Goal: Transaction & Acquisition: Subscribe to service/newsletter

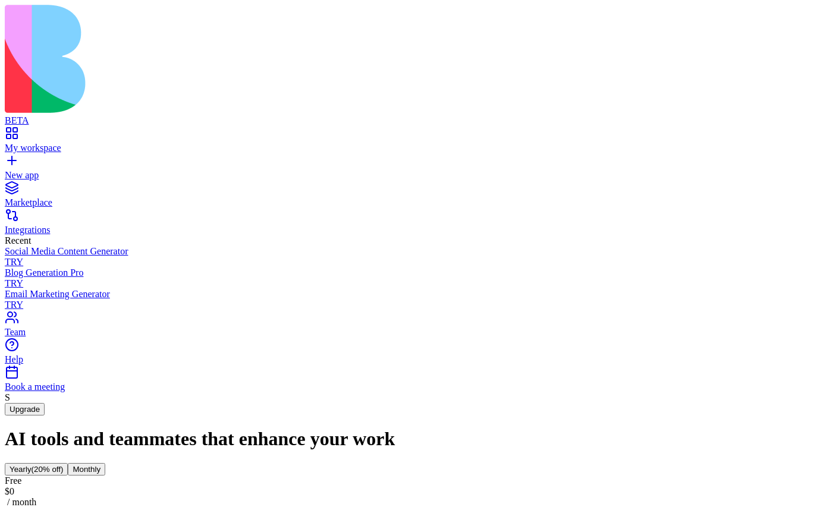
click at [105, 463] on button "Monthly" at bounding box center [86, 469] width 37 height 12
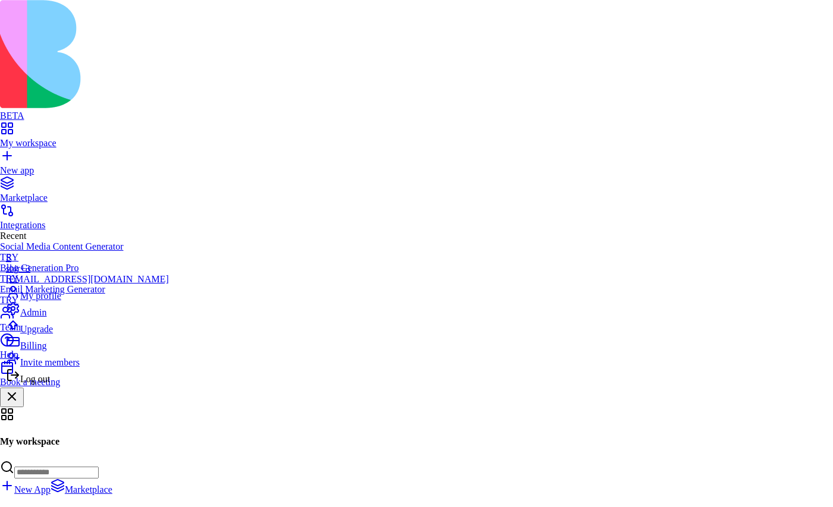
click at [52, 334] on span "Upgrade" at bounding box center [36, 329] width 33 height 10
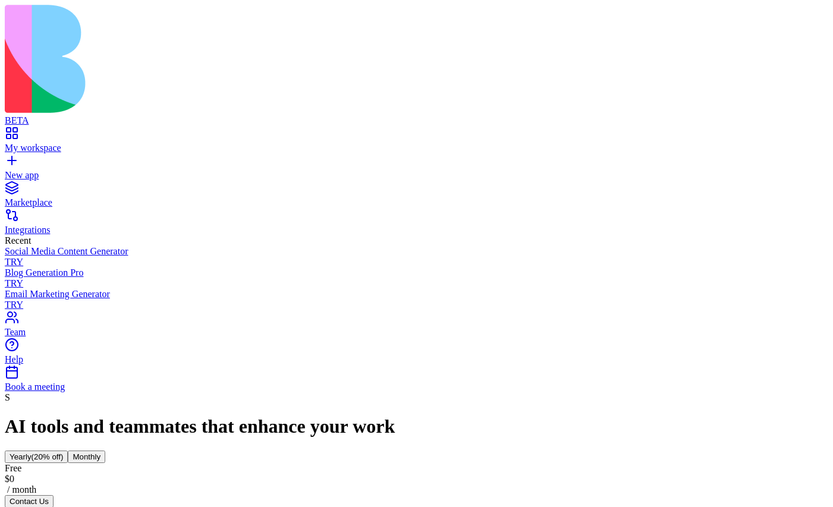
click at [105, 451] on button "Monthly" at bounding box center [86, 457] width 37 height 12
